Goal: Transaction & Acquisition: Book appointment/travel/reservation

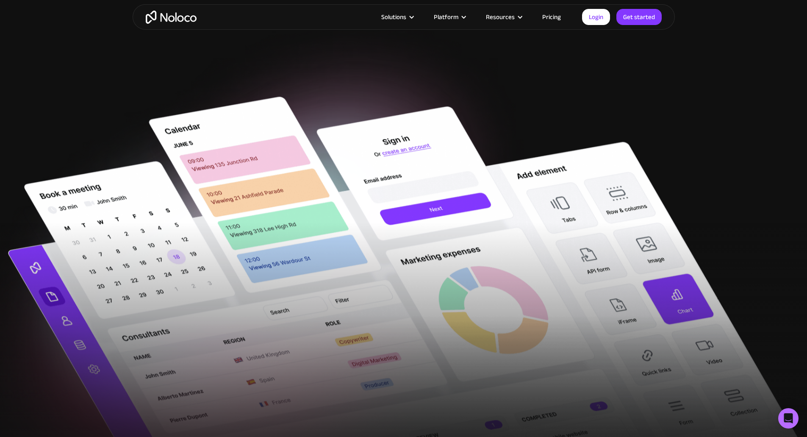
drag, startPoint x: 0, startPoint y: 0, endPoint x: 679, endPoint y: 173, distance: 700.9
click at [679, 173] on img at bounding box center [403, 315] width 807 height 437
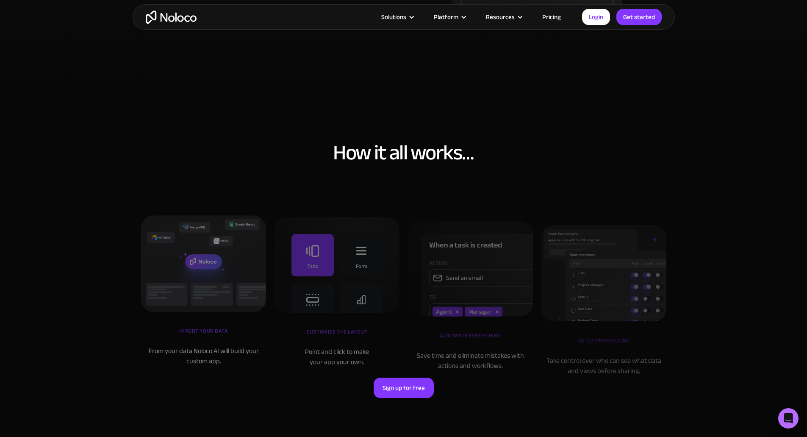
scroll to position [2696, 0]
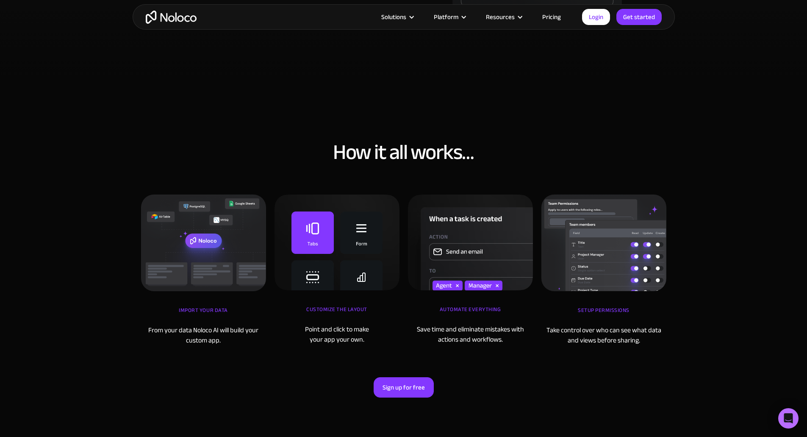
click at [550, 17] on link "Pricing" at bounding box center [551, 16] width 40 height 11
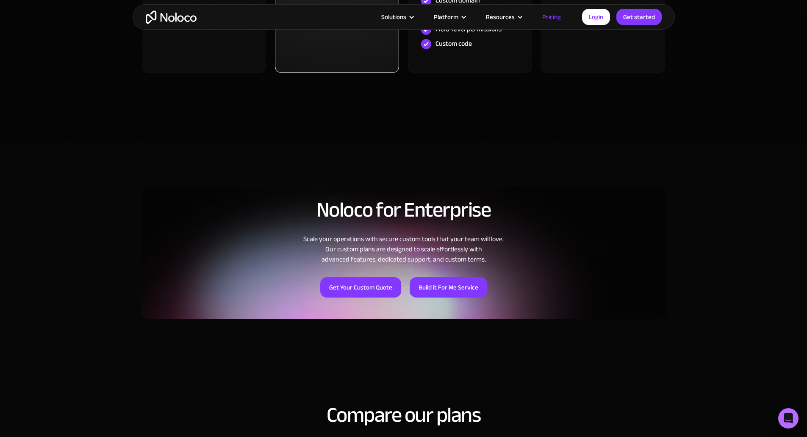
scroll to position [507, 0]
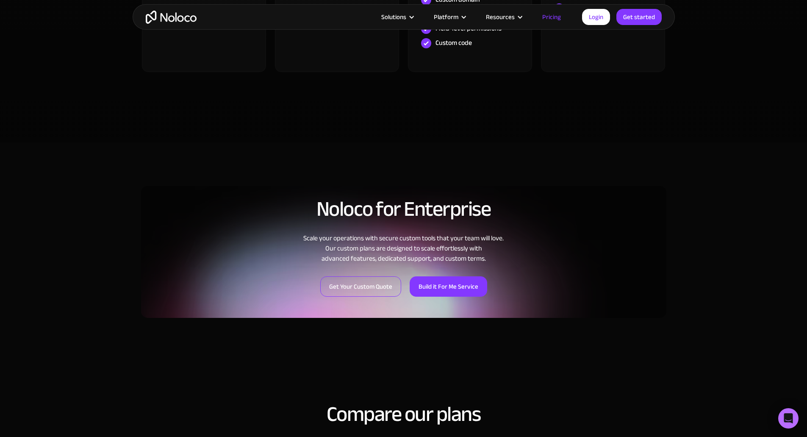
click at [353, 287] on link "Get Your Custom Quote" at bounding box center [360, 286] width 81 height 20
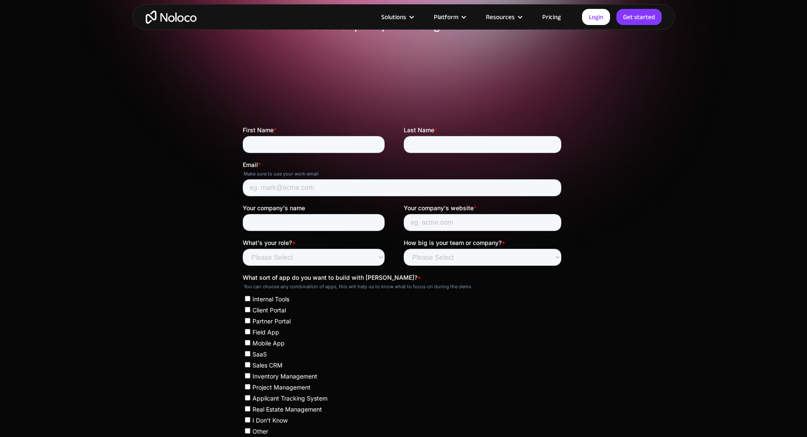
scroll to position [98, 0]
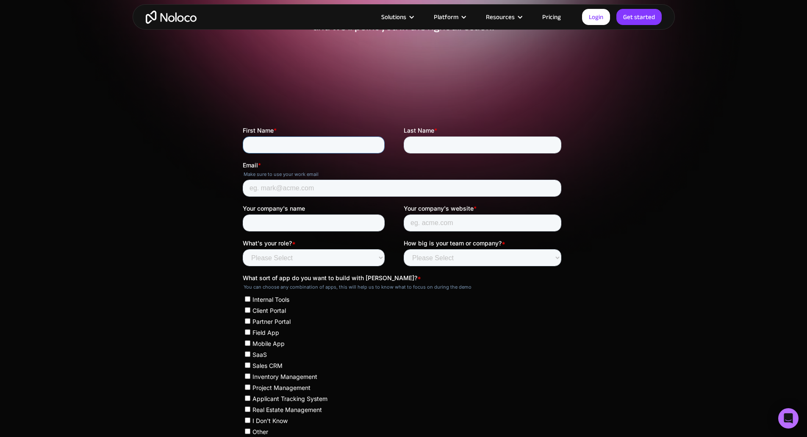
click at [259, 139] on input "First Name *" at bounding box center [313, 144] width 142 height 17
type input "Claus"
type input "Neervig"
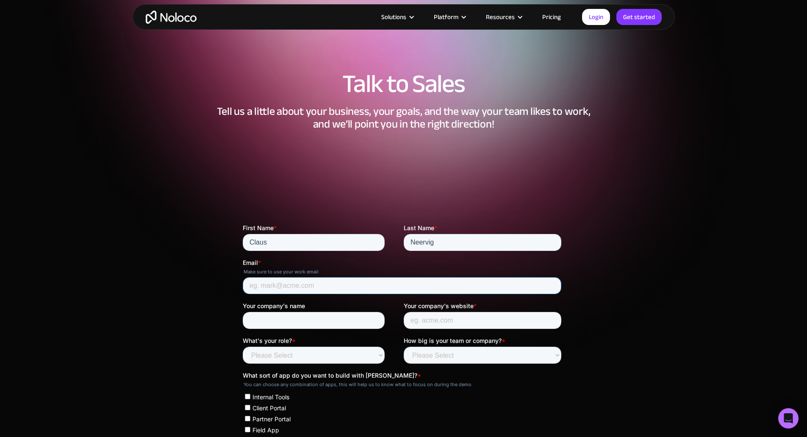
scroll to position [0, 0]
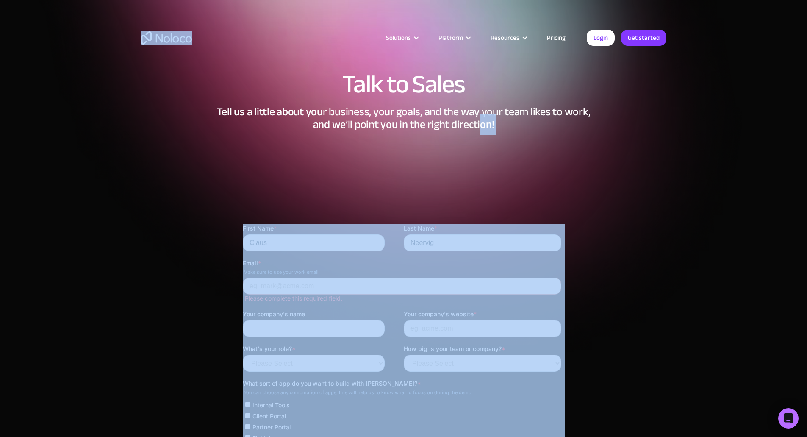
drag, startPoint x: 335, startPoint y: 76, endPoint x: 482, endPoint y: 122, distance: 153.6
click at [482, 122] on h2 "Tell us a little about your business, your goals, and the way your team likes t…" at bounding box center [403, 117] width 525 height 25
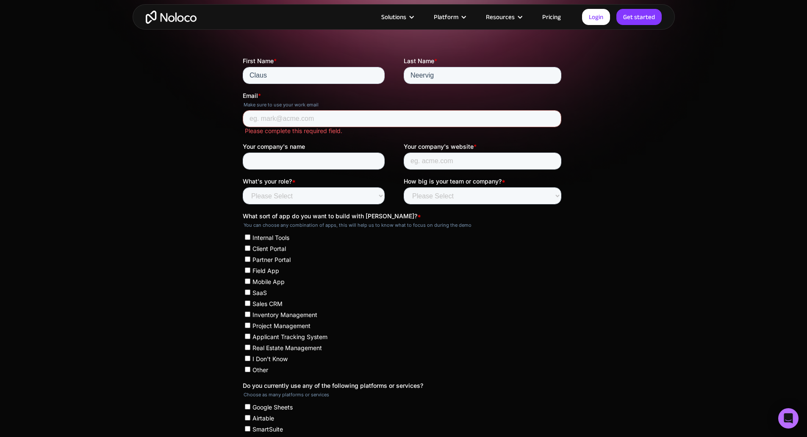
scroll to position [165, 0]
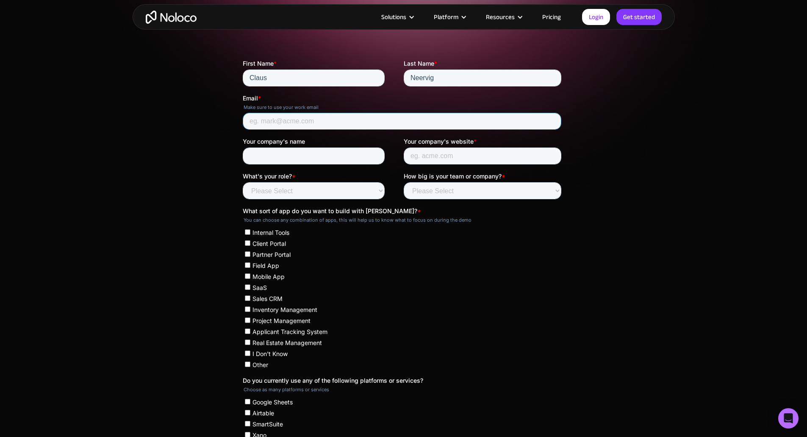
click at [269, 124] on input "Email *" at bounding box center [401, 121] width 318 height 17
type input "cn@alteco.dk"
type input "Alteco ApS"
type input "alteco.dk"
click at [285, 192] on select "Please Select Founder / CXO IT / Engineering Product / Project Management Finan…" at bounding box center [313, 190] width 142 height 17
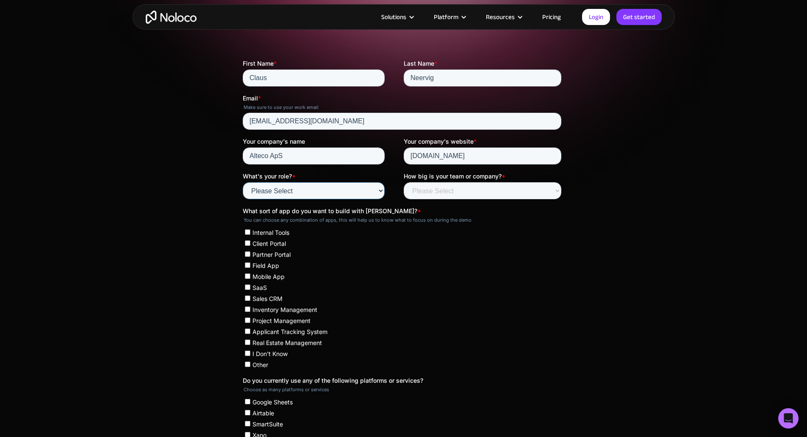
select select "IT / Engineering"
click at [242, 182] on select "Please Select Founder / CXO IT / Engineering Product / Project Management Finan…" at bounding box center [313, 190] width 142 height 17
click at [451, 193] on select "Please Select Less than 10 10 - 25 25 - 50 50 - 100 More than 100" at bounding box center [482, 190] width 158 height 17
select select "Less than 10"
click at [403, 182] on select "Please Select Less than 10 10 - 25 25 - 50 50 - 100 More than 100" at bounding box center [482, 190] width 158 height 17
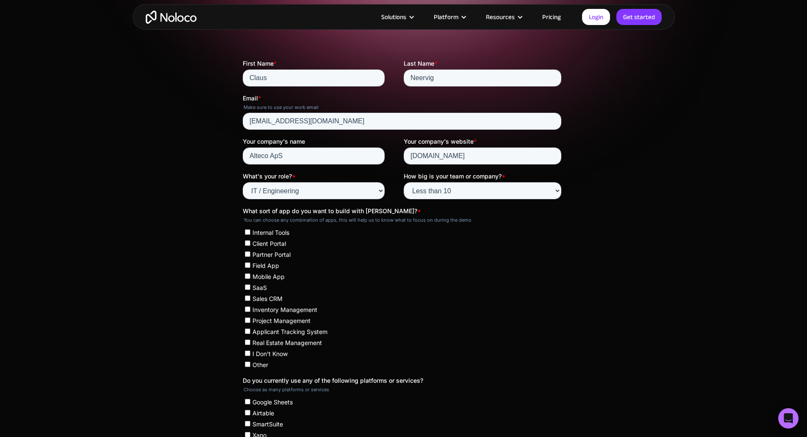
click at [437, 251] on label "Partner Portal" at bounding box center [402, 254] width 316 height 8
click at [250, 251] on input "Partner Portal" at bounding box center [247, 254] width 6 height 6
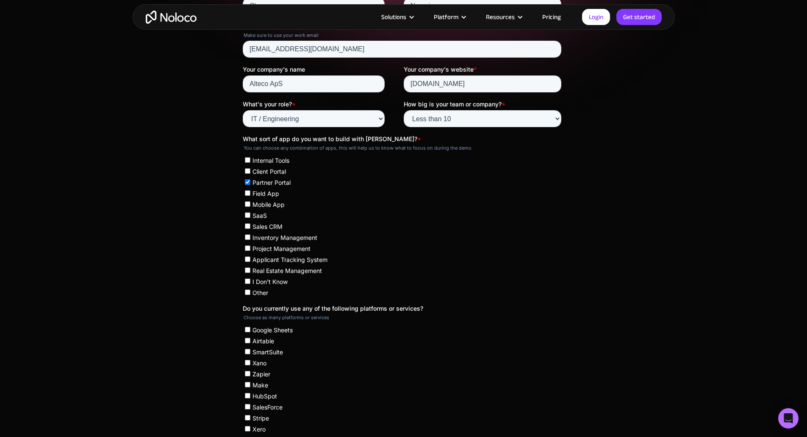
scroll to position [238, 0]
click at [246, 179] on input "Partner Portal" at bounding box center [247, 182] width 6 height 6
checkbox input "false"
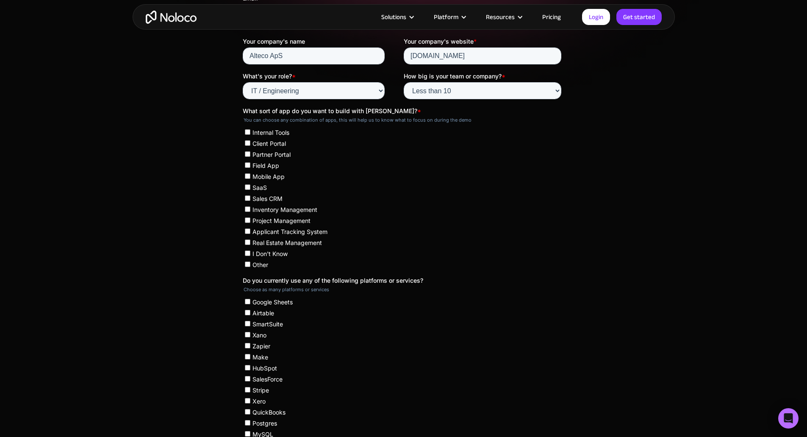
scroll to position [269, 0]
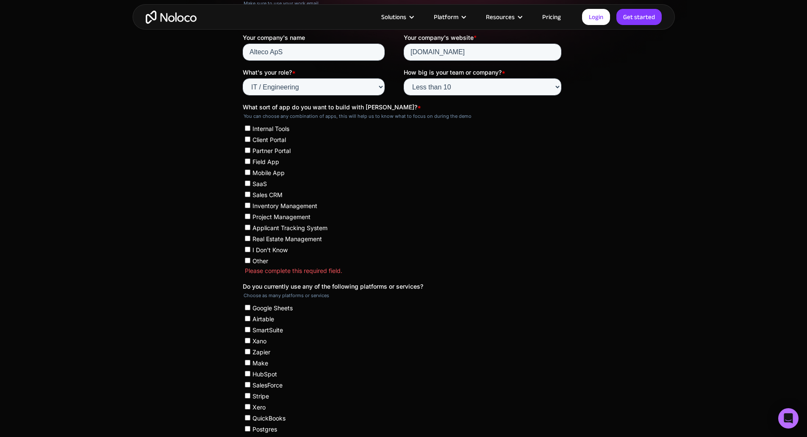
click at [245, 193] on input "Sales CRM" at bounding box center [247, 194] width 6 height 6
checkbox input "true"
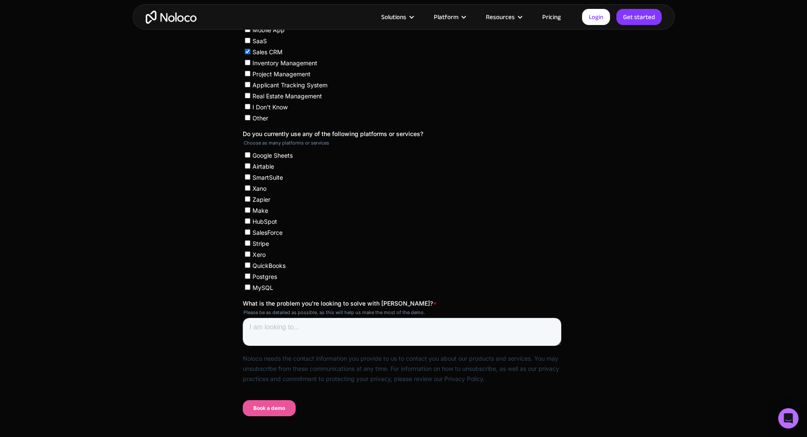
scroll to position [412, 0]
click at [246, 188] on input "Xano" at bounding box center [247, 188] width 6 height 6
checkbox input "true"
click at [246, 212] on input "Make" at bounding box center [247, 210] width 6 height 6
checkbox input "true"
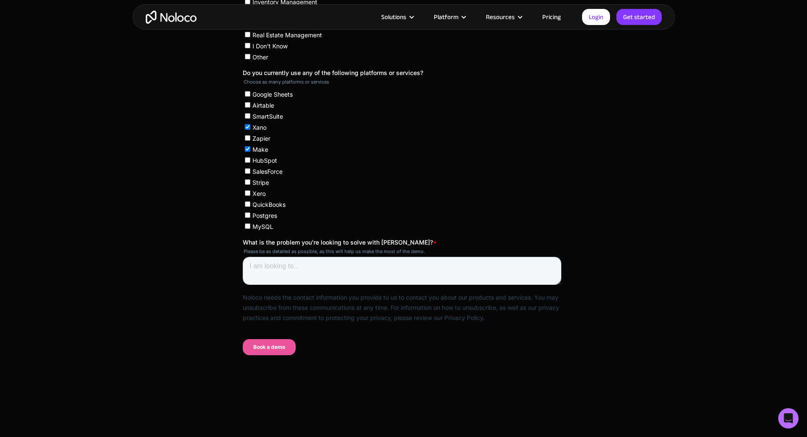
scroll to position [476, 0]
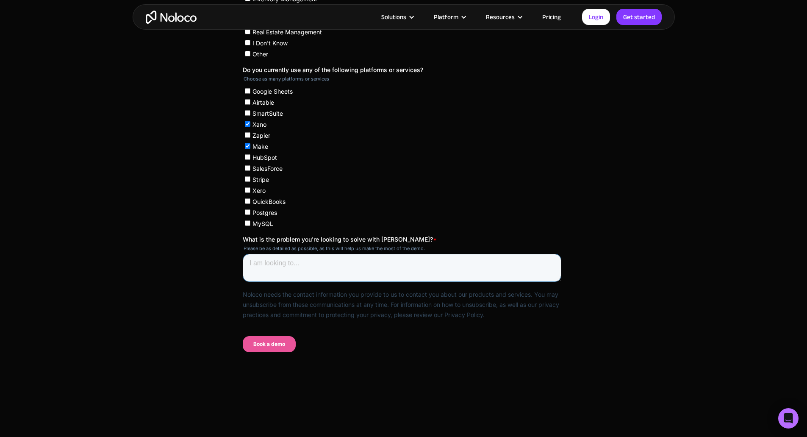
click at [306, 264] on textarea "What is the problem you're looking to solve with Noloco? *" at bounding box center [401, 268] width 318 height 28
click at [360, 274] on textarea "Help our customers visuale their sales data in Business Central (Microsoft) and…" at bounding box center [401, 268] width 318 height 28
click at [332, 264] on textarea "Help our customers visuale their sales data in Business Central (Microsoft) and…" at bounding box center [401, 268] width 318 height 28
click at [345, 276] on textarea "Help our customers visualize their sales data in Business Central (Microsoft) a…" at bounding box center [401, 268] width 318 height 28
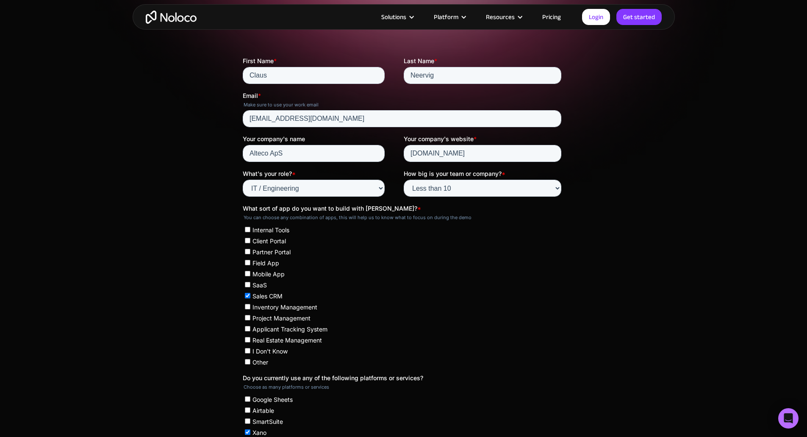
scroll to position [0, 0]
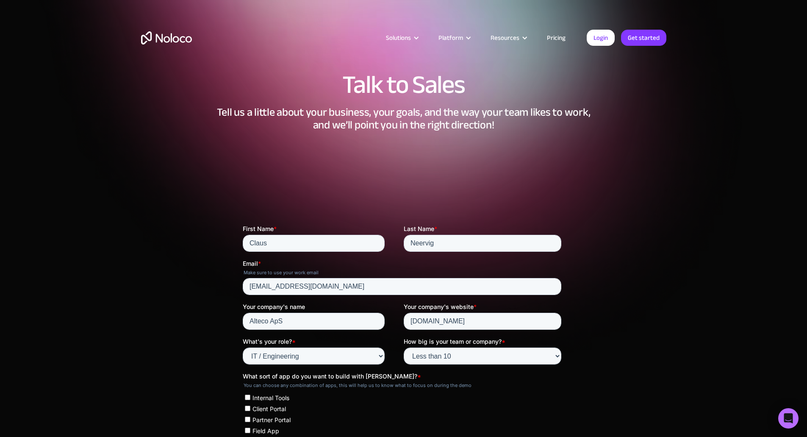
type textarea "Help our customers visualize their sales data in Business Central (Microsoft) a…"
drag, startPoint x: 273, startPoint y: 0, endPoint x: 794, endPoint y: 422, distance: 669.9
click at [794, 422] on div "Open Intercom Messenger" at bounding box center [788, 418] width 22 height 22
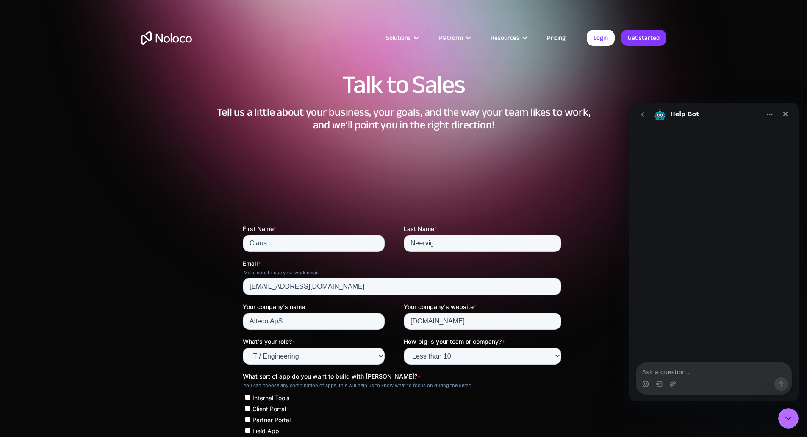
click at [167, 41] on img "home" at bounding box center [166, 37] width 51 height 13
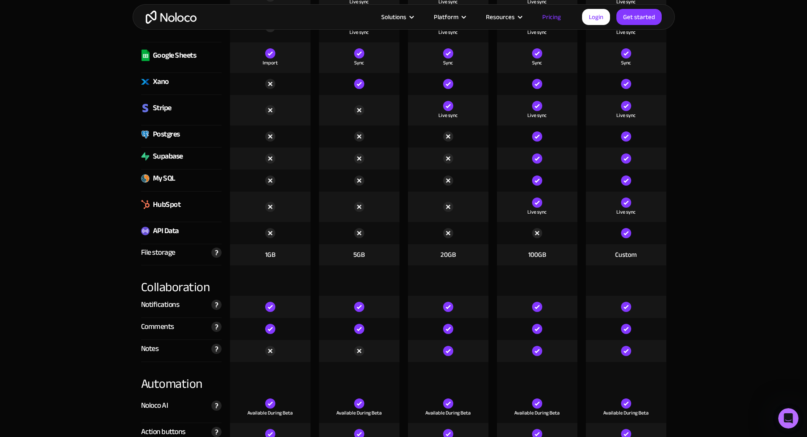
scroll to position [1322, 0]
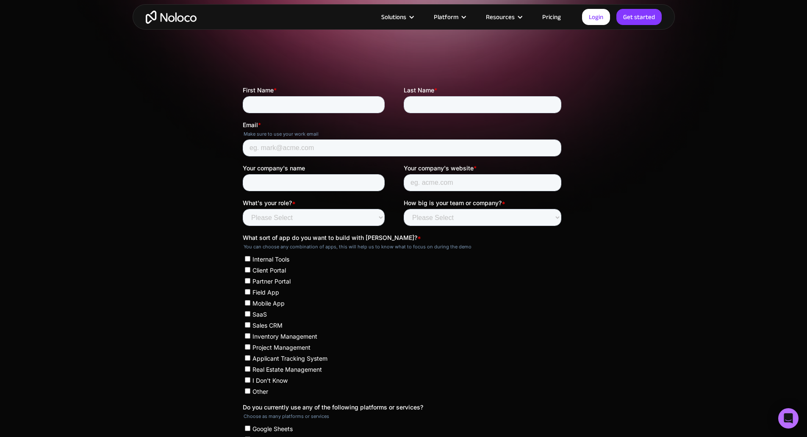
scroll to position [138, 0]
click at [282, 111] on input "First Name *" at bounding box center [313, 104] width 142 height 17
type input "Claus"
type input "Neervig"
type input "[EMAIL_ADDRESS][DOMAIN_NAME]"
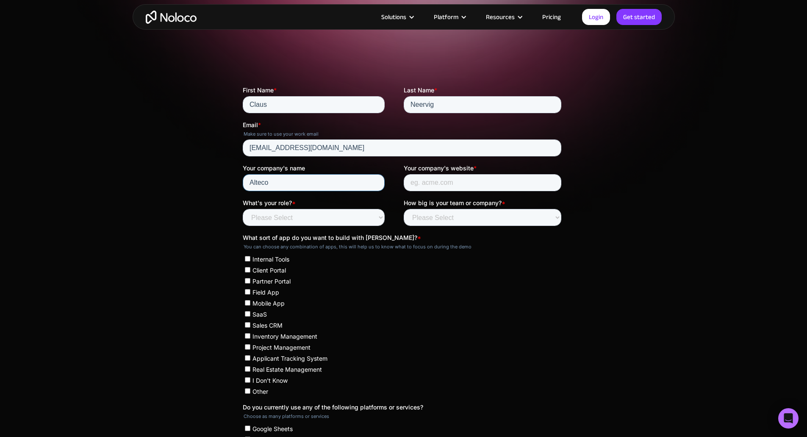
type input "Alteco"
type input "alteco.dk"
click at [341, 220] on select "Please Select Founder / CXO IT / Engineering Product / Project Management Finan…" at bounding box center [313, 217] width 142 height 17
select select "IT / Engineering"
click at [242, 209] on select "Please Select Founder / CXO IT / Engineering Product / Project Management Finan…" at bounding box center [313, 217] width 142 height 17
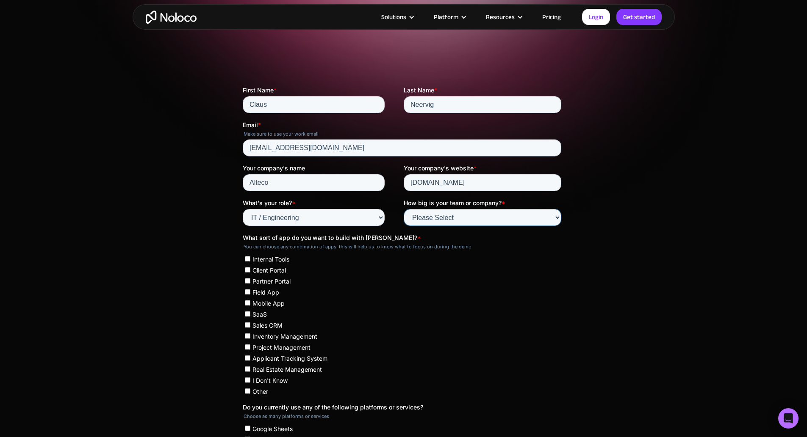
click at [436, 216] on select "Please Select Less than 10 10 - 25 25 - 50 50 - 100 More than 100" at bounding box center [482, 217] width 158 height 17
select select "Less than 10"
click at [403, 209] on select "Please Select Less than 10 10 - 25 25 - 50 50 - 100 More than 100" at bounding box center [482, 217] width 158 height 17
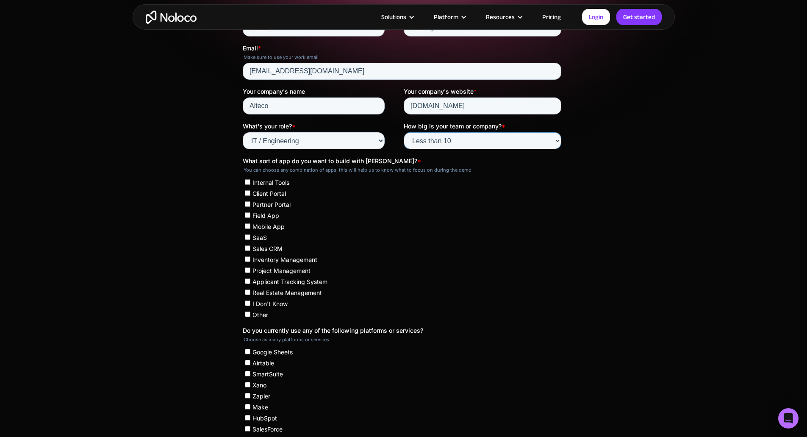
scroll to position [216, 0]
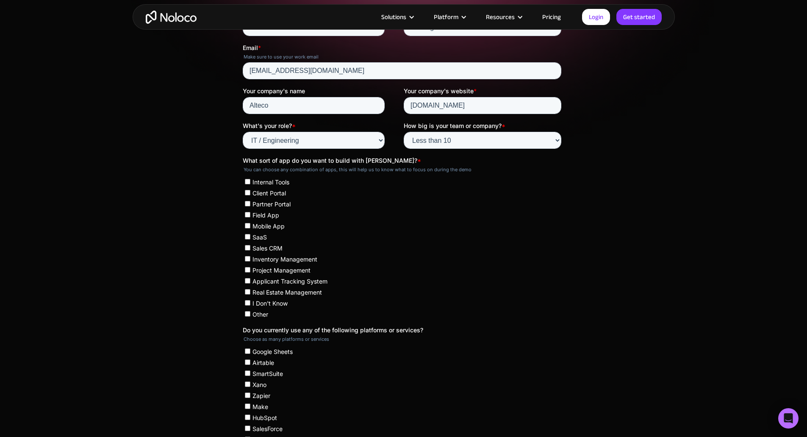
click at [247, 248] on input "Sales CRM" at bounding box center [247, 248] width 6 height 6
checkbox input "true"
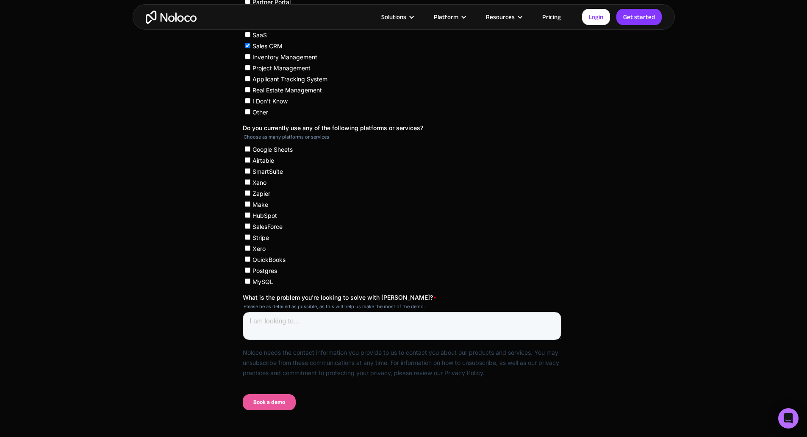
scroll to position [418, 0]
click at [283, 329] on textarea "What is the problem you're looking to solve with Noloco? *" at bounding box center [401, 325] width 318 height 28
click at [276, 320] on textarea "What is the problem you're looking to solve with Noloco? *" at bounding box center [401, 325] width 318 height 28
paste textarea "primarily"
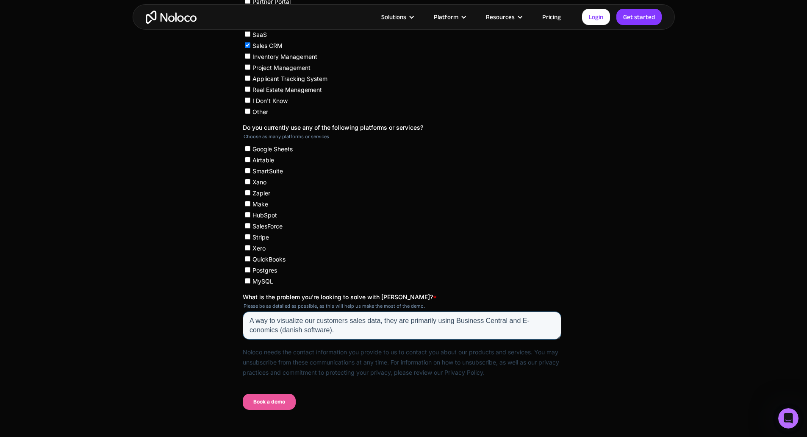
click at [380, 320] on textarea "A way to visualize our customers sales data, they are primarily using Business …" at bounding box center [401, 325] width 318 height 28
click at [512, 324] on textarea "A way to visualize our customers sales data, so they get a better understanding…" at bounding box center [401, 325] width 318 height 28
click at [515, 331] on textarea "A way to visualize our customers sales data, so they get a better understanding…" at bounding box center [401, 325] width 318 height 28
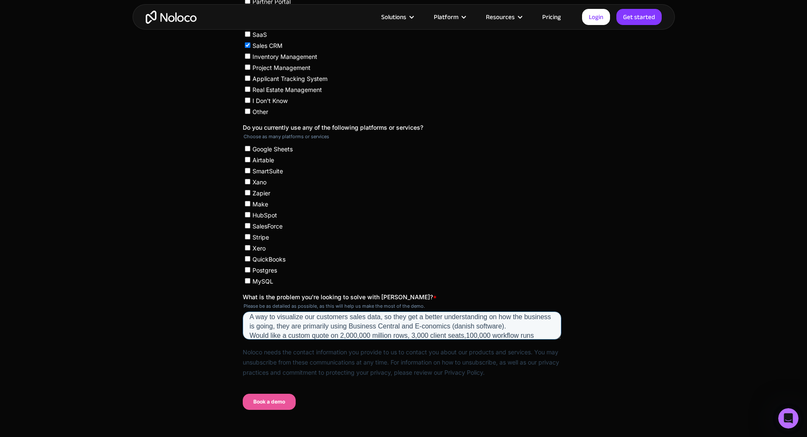
click at [369, 338] on textarea "A way to visualize our customers sales data, so they get a better understanding…" at bounding box center [401, 325] width 318 height 28
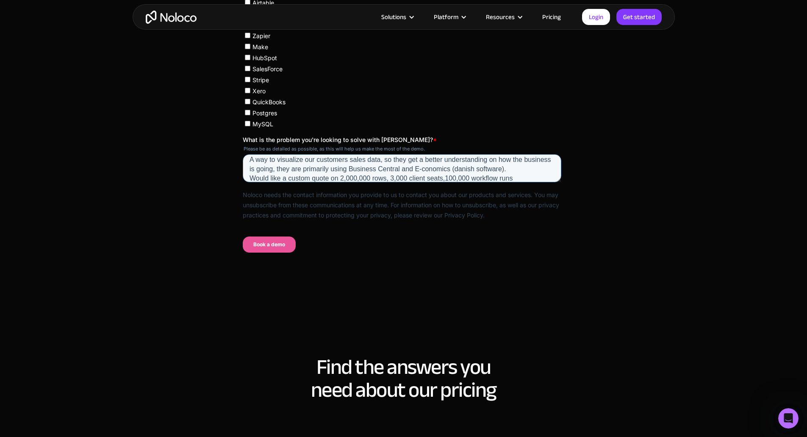
scroll to position [576, 0]
click at [520, 174] on textarea "A way to visualize our customers sales data, so they get a better understanding…" at bounding box center [401, 168] width 318 height 28
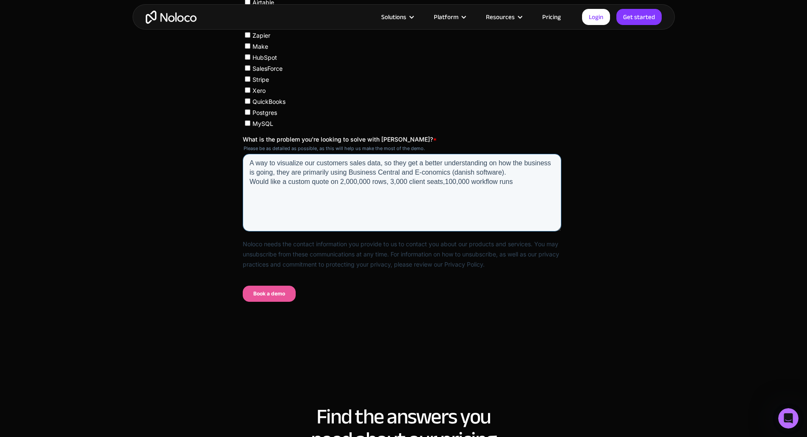
drag, startPoint x: 559, startPoint y: 180, endPoint x: 568, endPoint y: 238, distance: 58.3
click html "First Name * Claus Last Name * Neervig Email * Make sure to use your work email…"
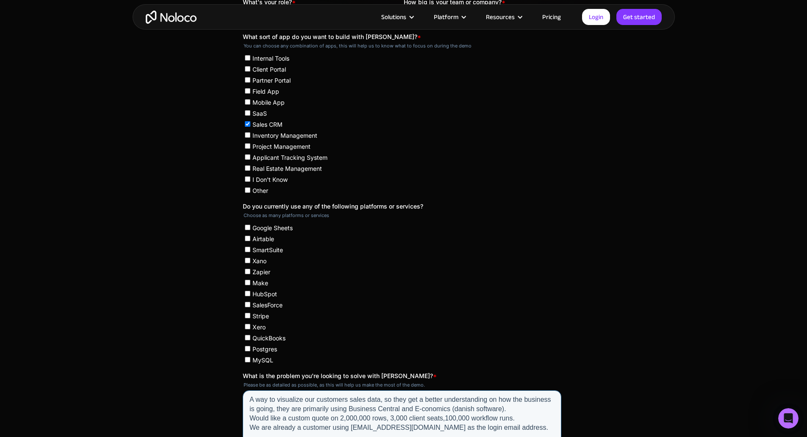
scroll to position [340, 0]
type textarea "A way to visualize our customers sales data, so they get a better understanding…"
click at [248, 261] on input "Xano" at bounding box center [247, 260] width 6 height 6
checkbox input "true"
click at [246, 281] on input "Make" at bounding box center [247, 282] width 6 height 6
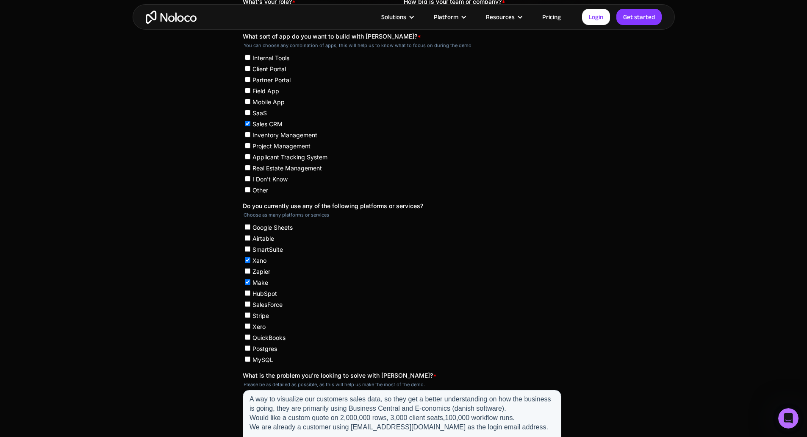
checkbox input "true"
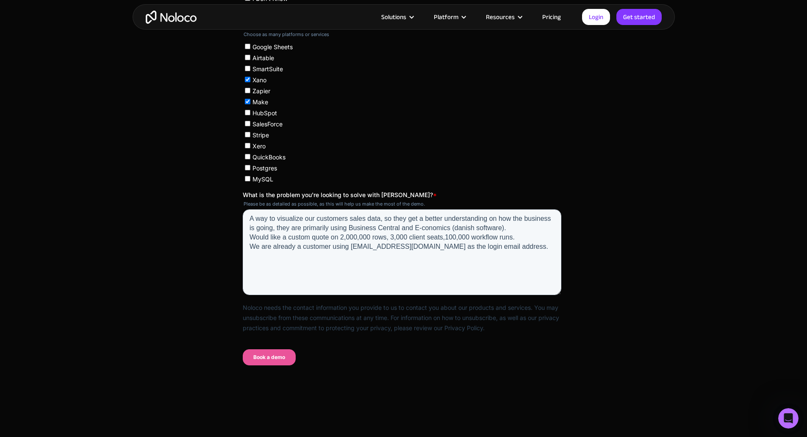
scroll to position [520, 0]
click at [287, 250] on textarea "A way to visualize our customers sales data, so they get a better understanding…" at bounding box center [401, 253] width 318 height 86
click at [342, 252] on textarea "A way to visualize our customers sales data, so they get a better understanding…" at bounding box center [401, 253] width 318 height 86
click at [411, 246] on textarea "A way to visualize our customers sales data, so they get a better understanding…" at bounding box center [401, 253] width 318 height 86
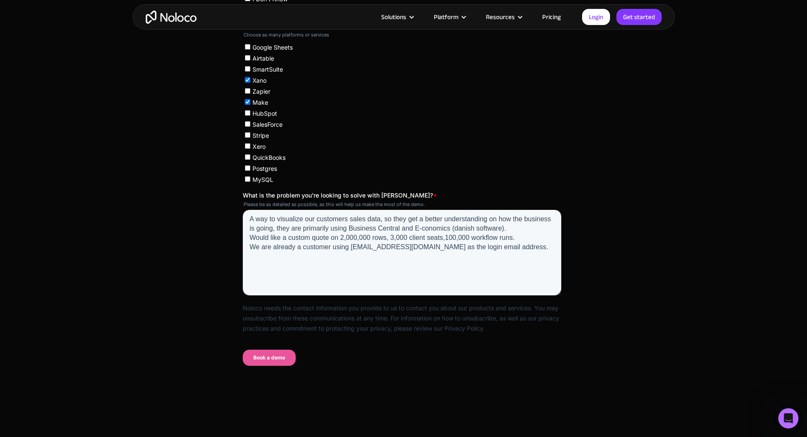
click at [265, 356] on input "Book a demo" at bounding box center [268, 357] width 53 height 16
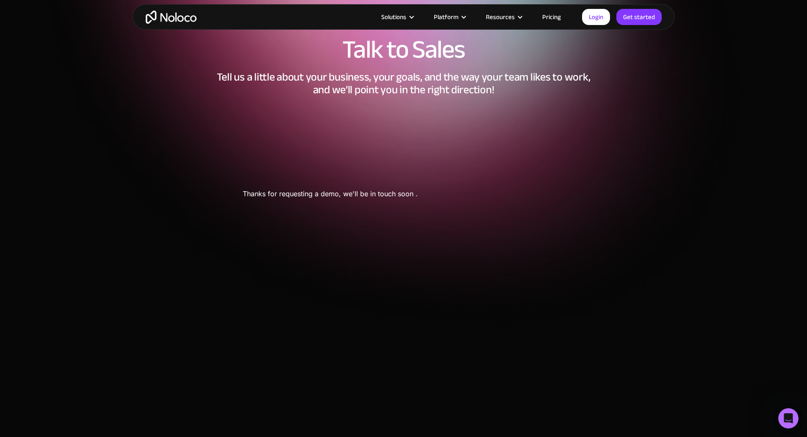
scroll to position [0, 0]
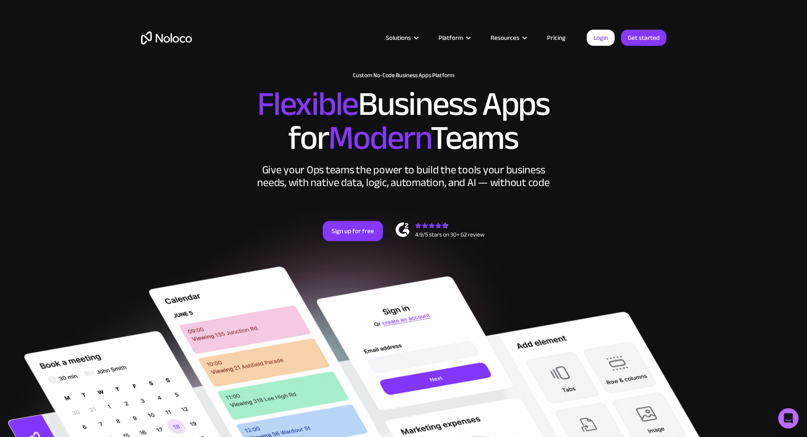
drag, startPoint x: 0, startPoint y: 0, endPoint x: 563, endPoint y: 40, distance: 564.6
click at [563, 40] on link "Pricing" at bounding box center [556, 37] width 40 height 11
